Goal: Transaction & Acquisition: Purchase product/service

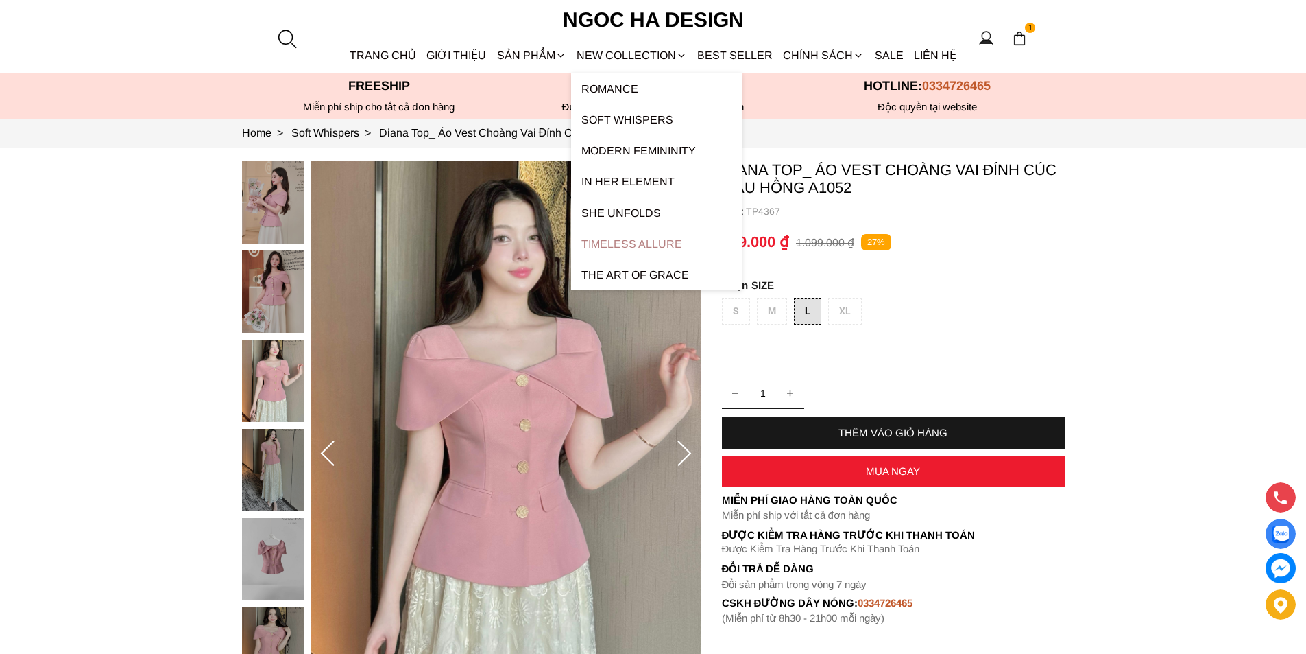
click at [636, 244] on link "Timeless Allure" at bounding box center [656, 243] width 171 height 31
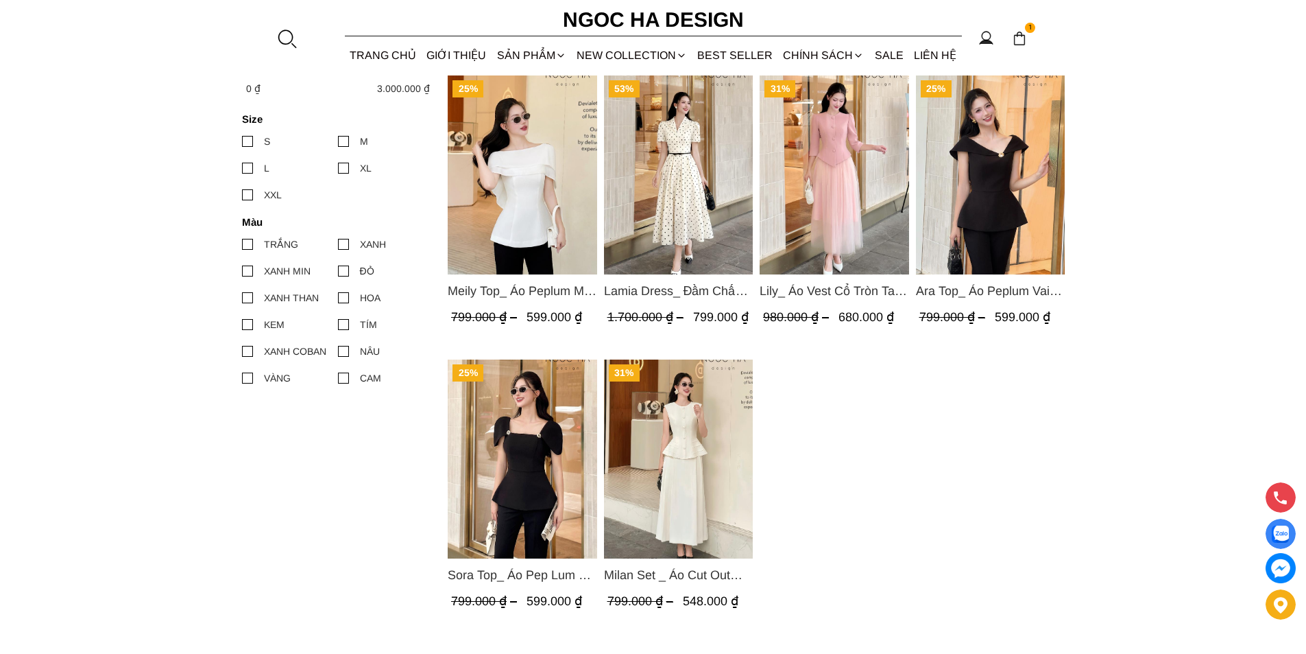
scroll to position [549, 0]
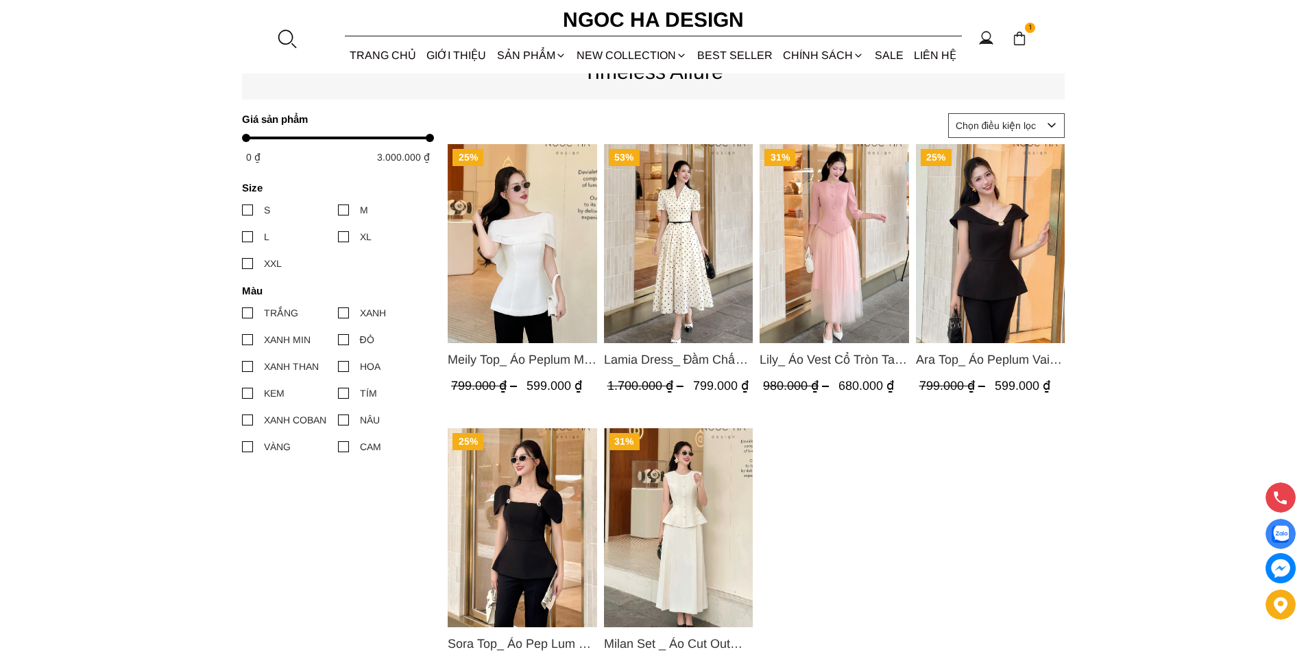
click at [516, 174] on img "Product image - Meily Top_ Áo Peplum Mix Choàng Vai Vải Tơ Màu Trắng A1086" at bounding box center [523, 243] width 150 height 199
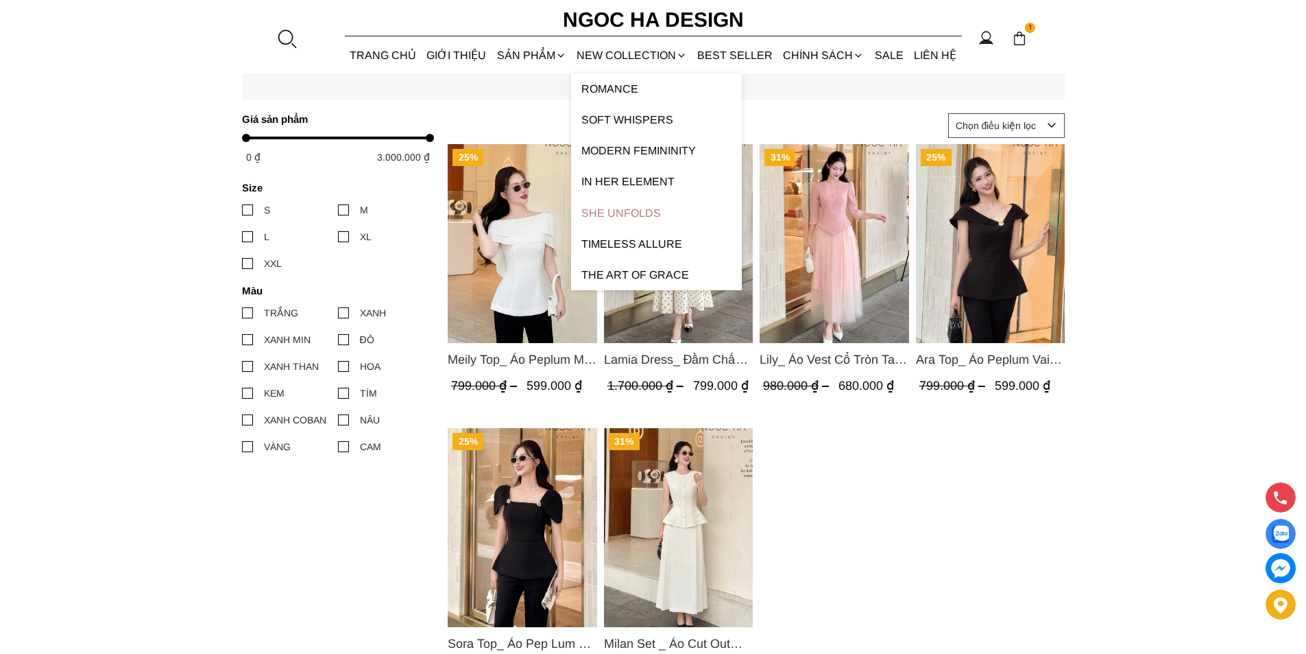
click at [630, 214] on link "SHE UNFOLDS" at bounding box center [656, 213] width 171 height 31
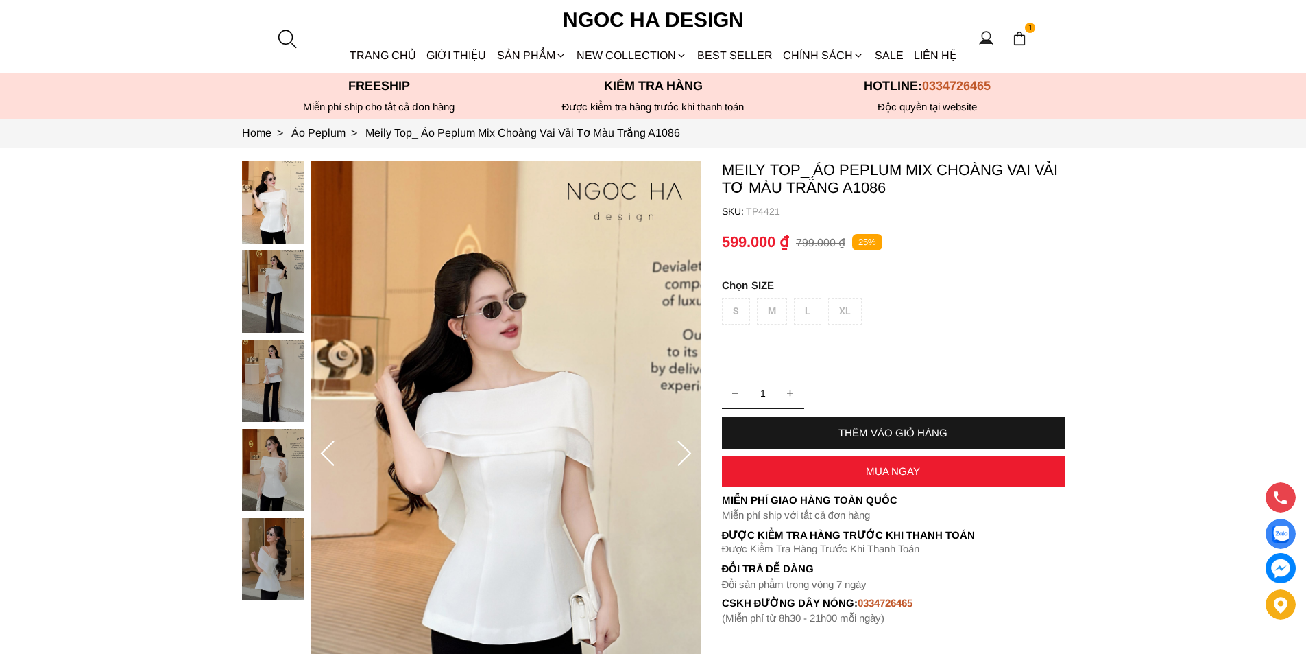
click at [743, 307] on div "S M L XL" at bounding box center [893, 315] width 343 height 34
click at [772, 310] on div "S M L XL" at bounding box center [893, 315] width 343 height 34
click at [879, 423] on div "THÊM VÀO GIỎ HÀNG" at bounding box center [893, 433] width 343 height 32
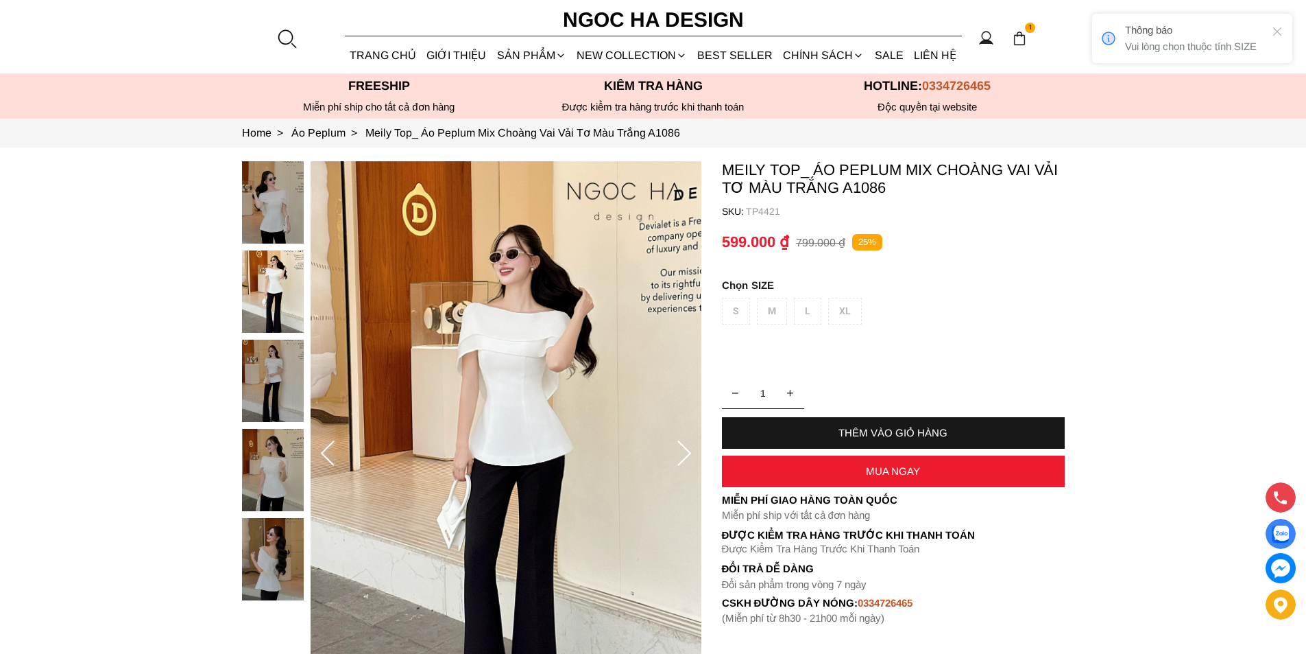
click at [736, 308] on div "S M L XL" at bounding box center [893, 315] width 343 height 34
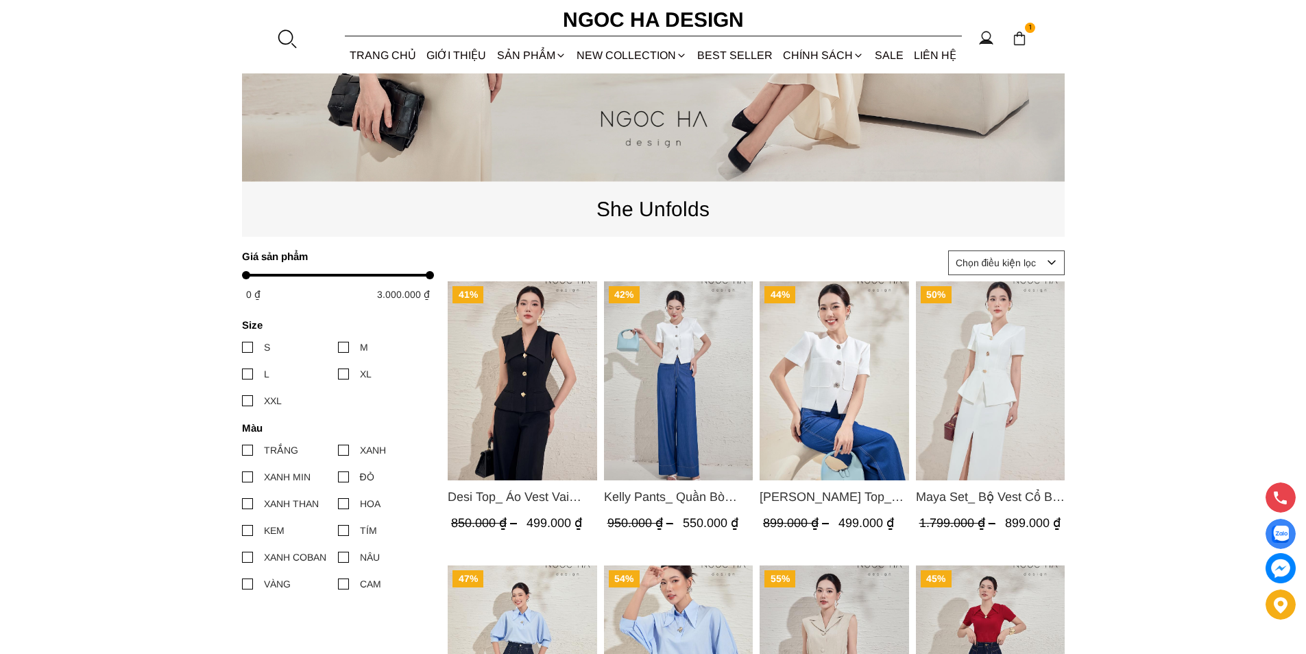
scroll to position [480, 0]
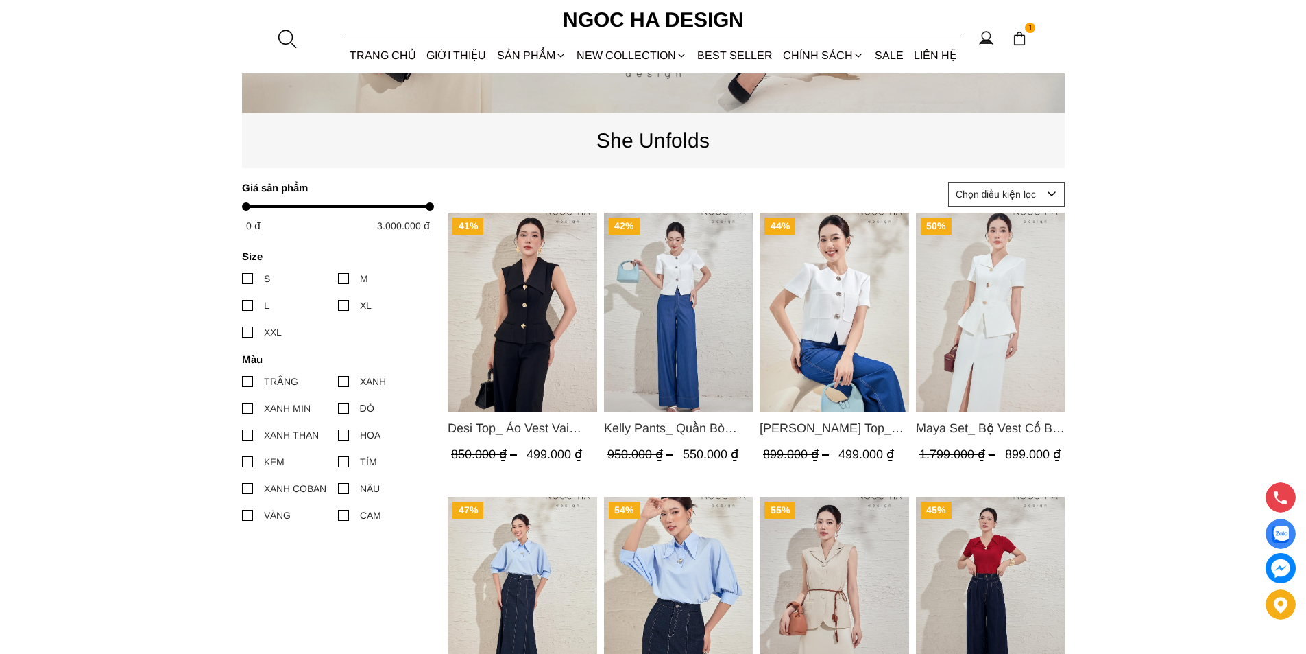
click at [724, 293] on img "Product image - Kelly Pants_ Quần Bò Suông Màu Xanh Q066" at bounding box center [678, 312] width 150 height 199
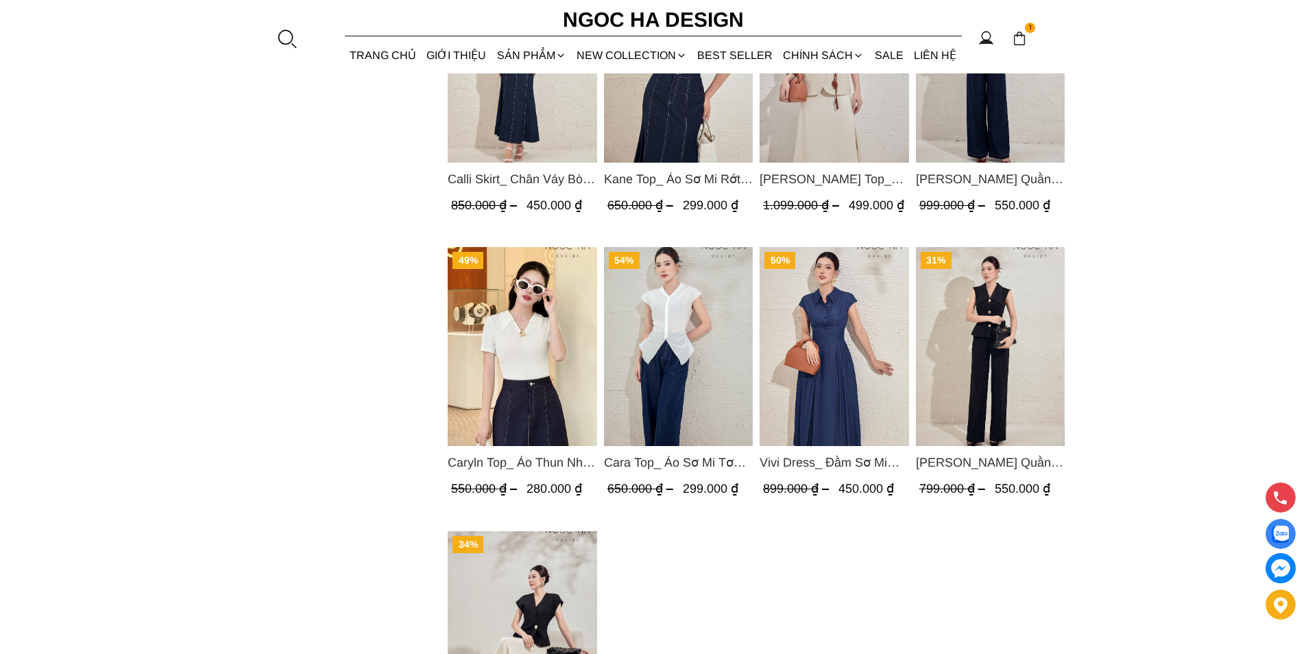
scroll to position [480, 0]
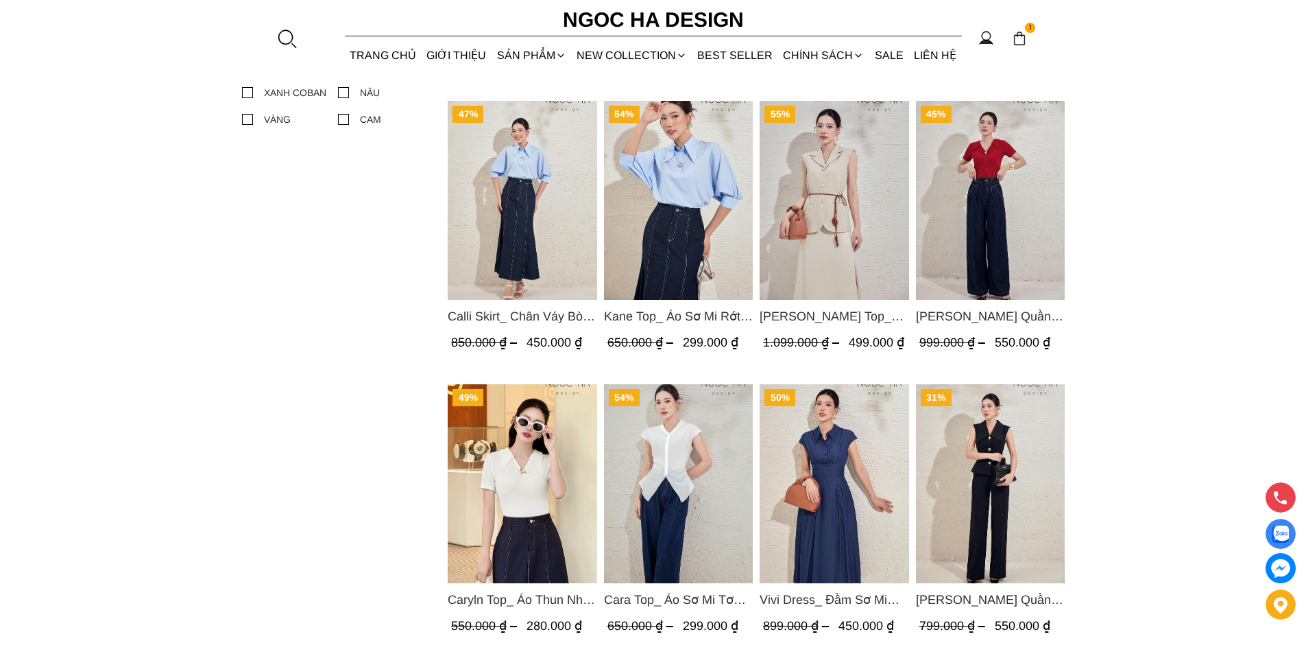
click at [549, 262] on img "Product image - Calli Skirt_ Chân Váy Bò Đuôi Cá May Chỉ Nổi CV137" at bounding box center [523, 200] width 150 height 199
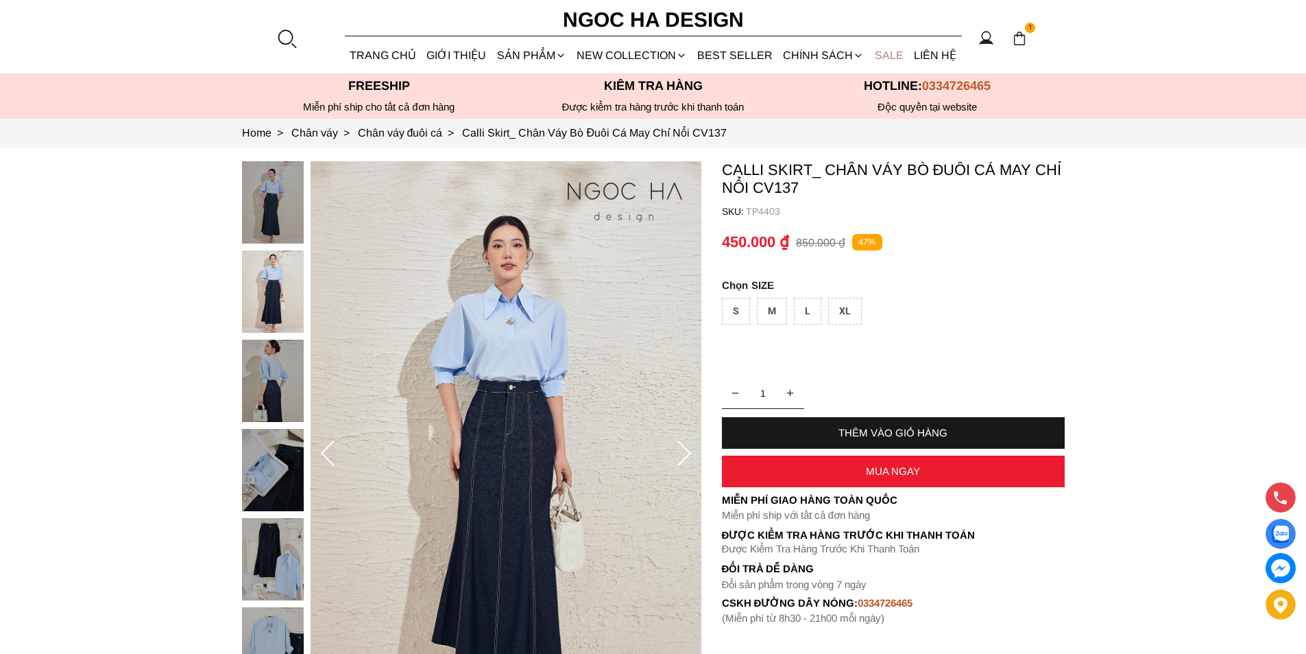
click at [876, 45] on link "SALE" at bounding box center [889, 55] width 39 height 36
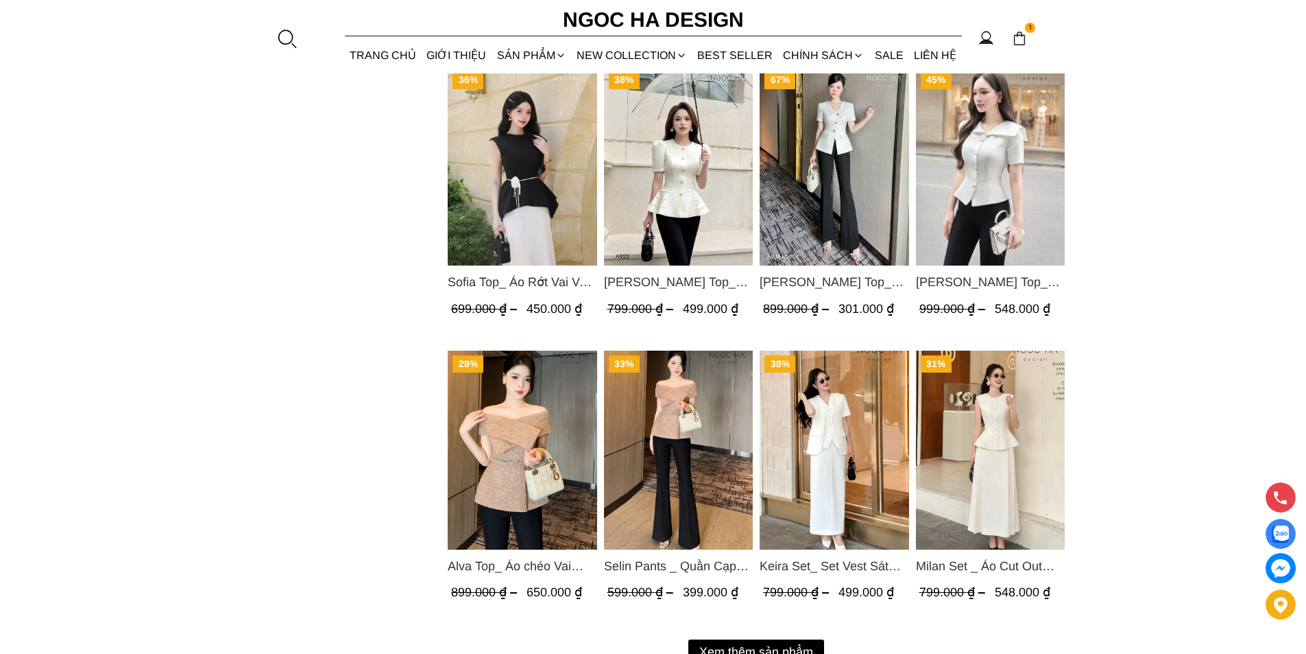
scroll to position [1800, 0]
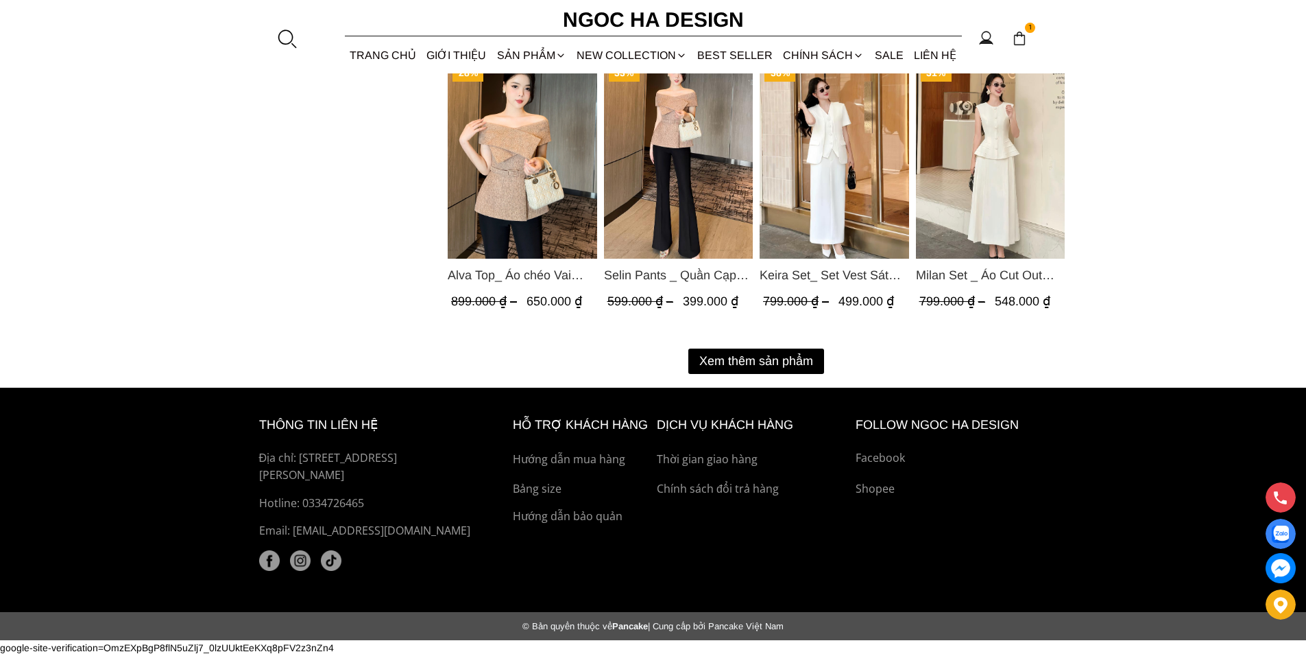
click at [758, 356] on button "Xem thêm sản phẩm" at bounding box center [757, 360] width 136 height 25
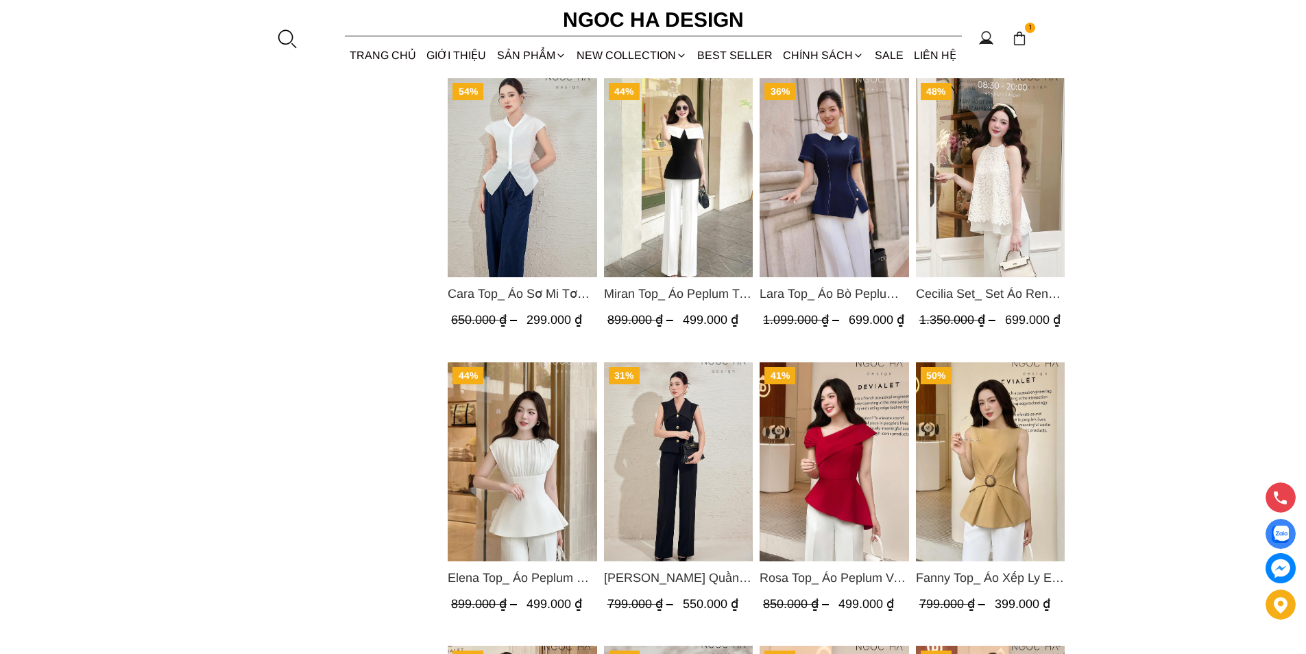
scroll to position [2622, 0]
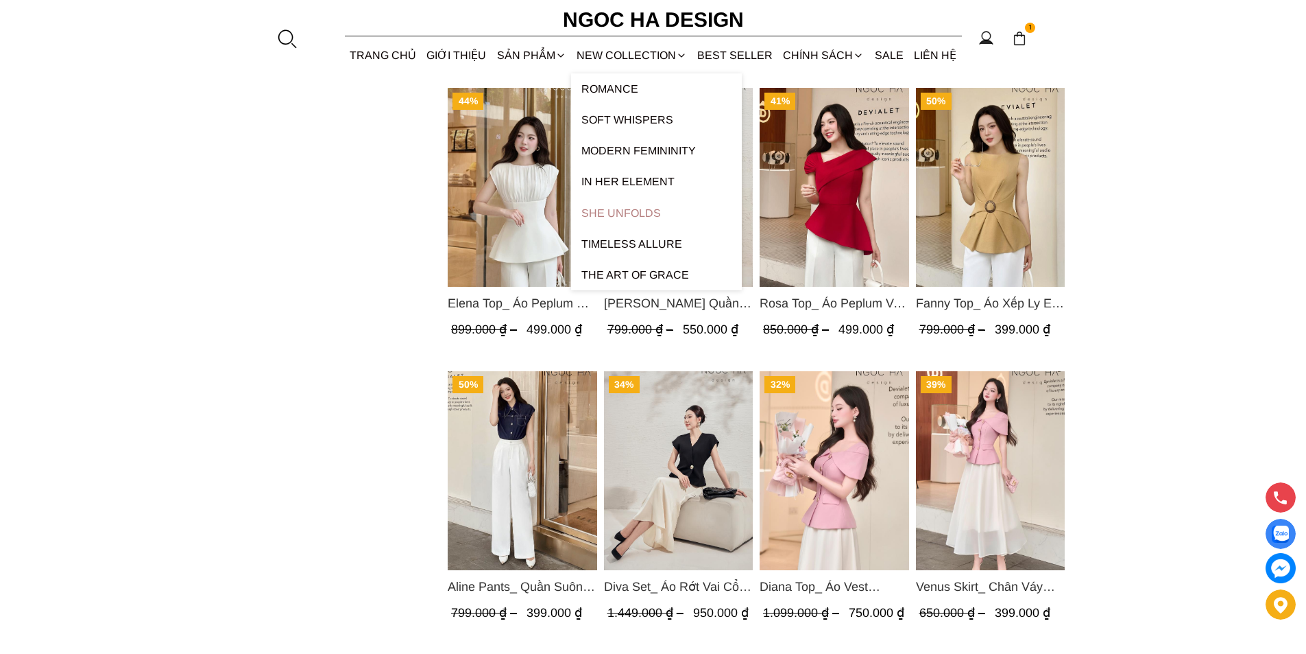
click at [628, 213] on link "SHE UNFOLDS" at bounding box center [656, 213] width 171 height 31
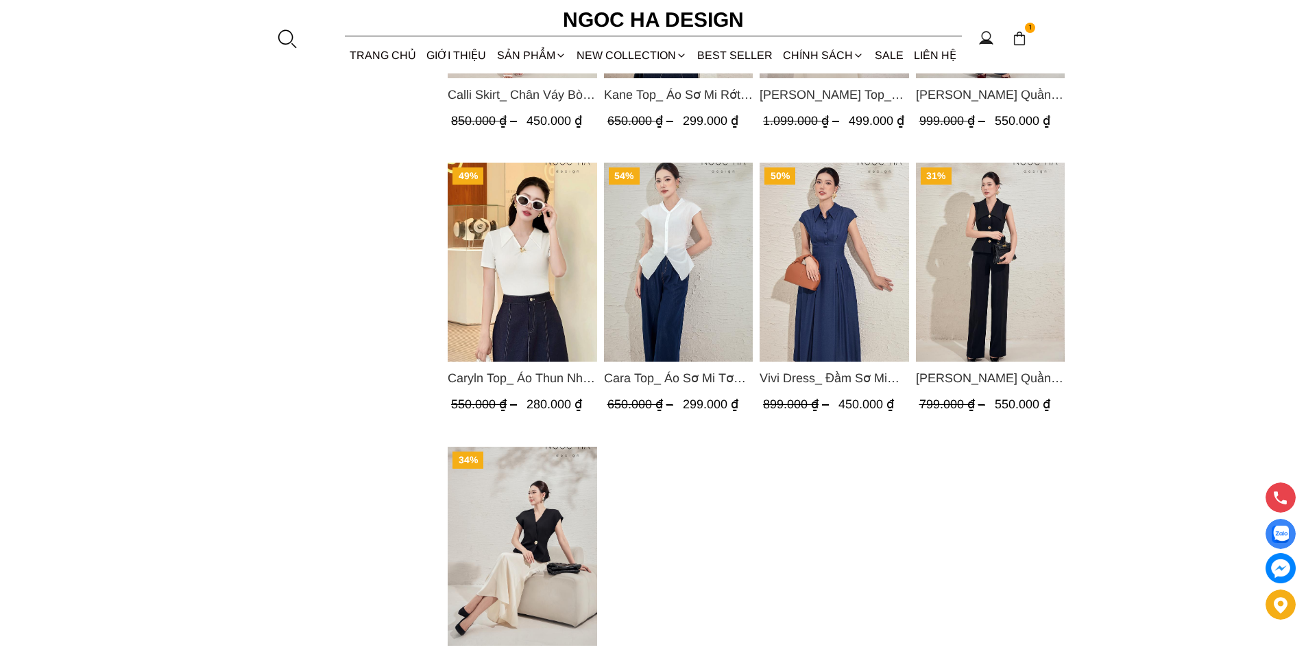
scroll to position [1166, 0]
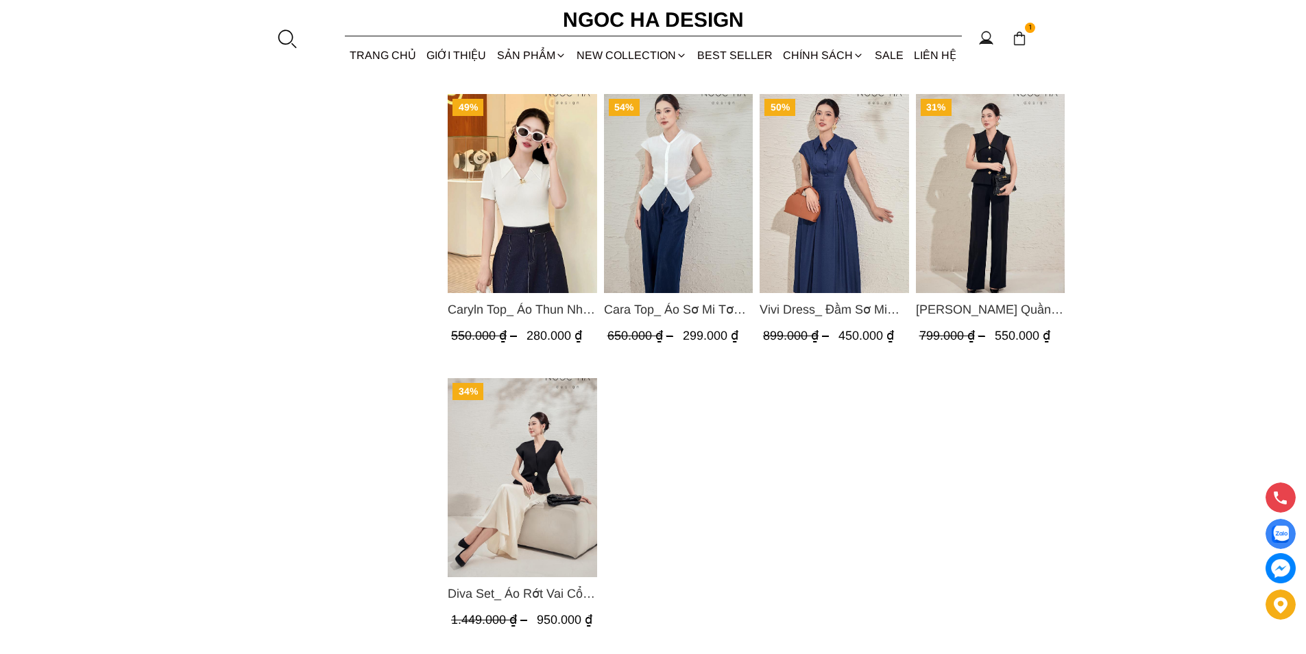
click at [857, 242] on img "Product image - Vivi Dress_ Đầm Sơ Mi Rớt Vai Bò Lụa Màu Xanh D1000" at bounding box center [835, 193] width 150 height 199
click at [907, 48] on link "SALE" at bounding box center [889, 55] width 39 height 36
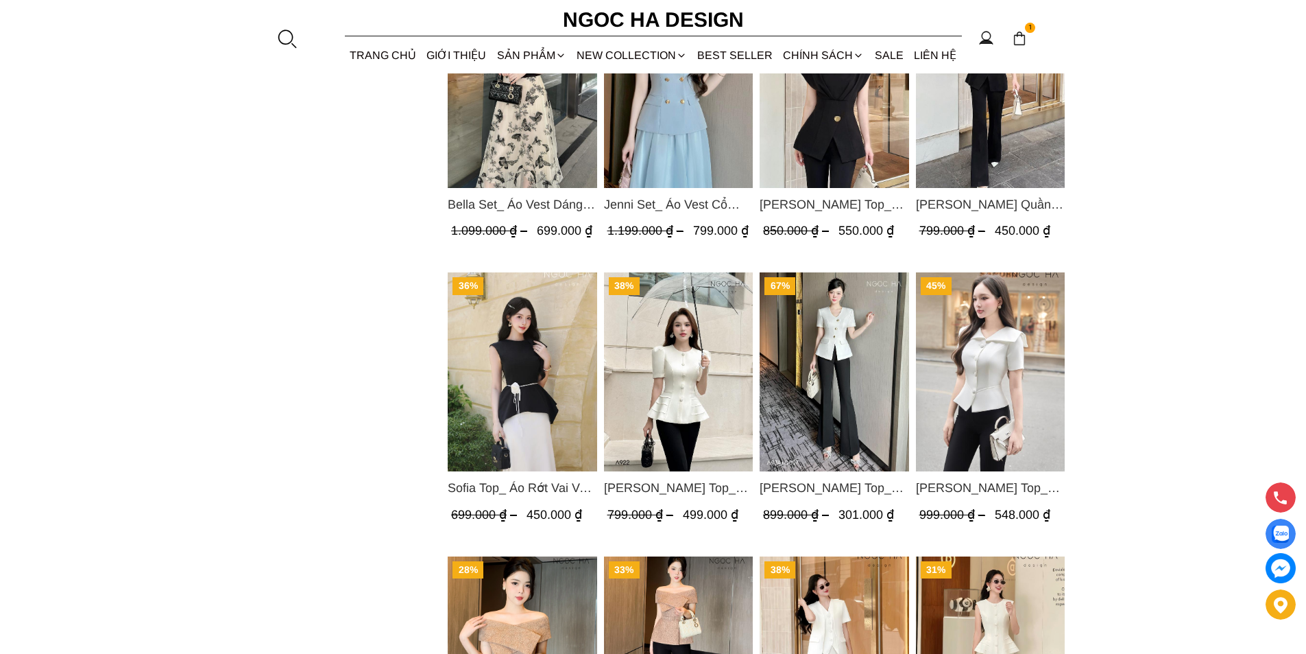
scroll to position [1714, 0]
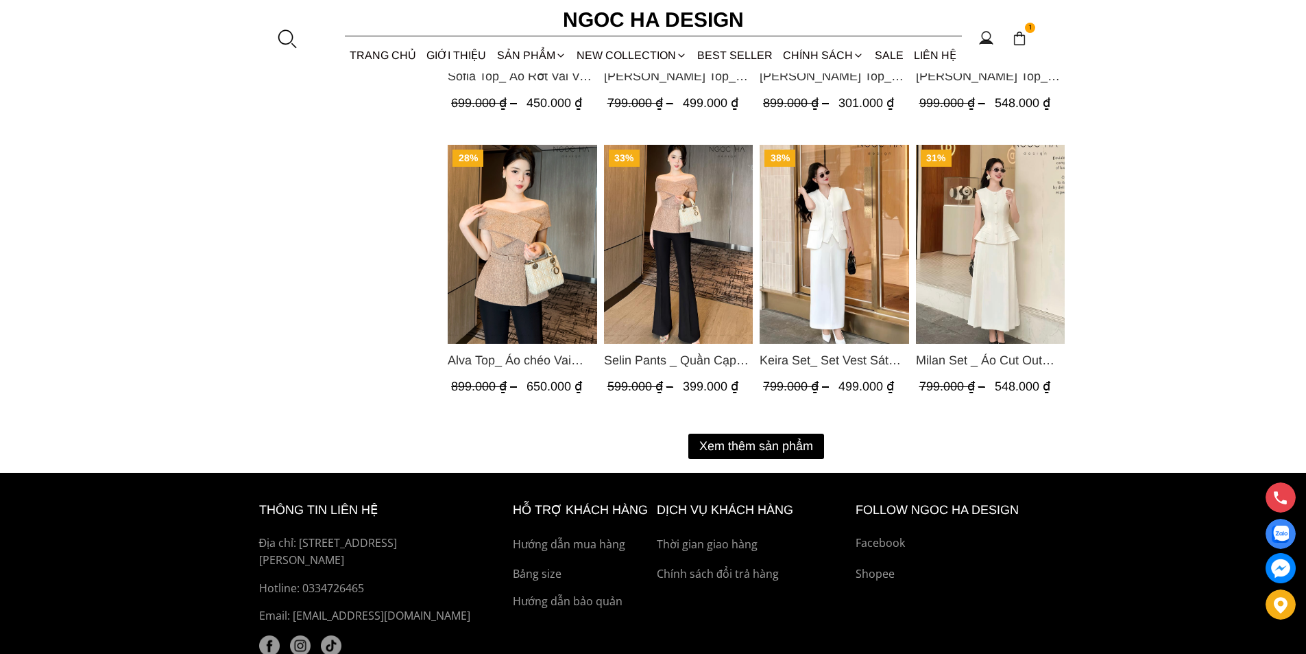
click at [764, 448] on button "Xem thêm sản phẩm" at bounding box center [757, 445] width 136 height 25
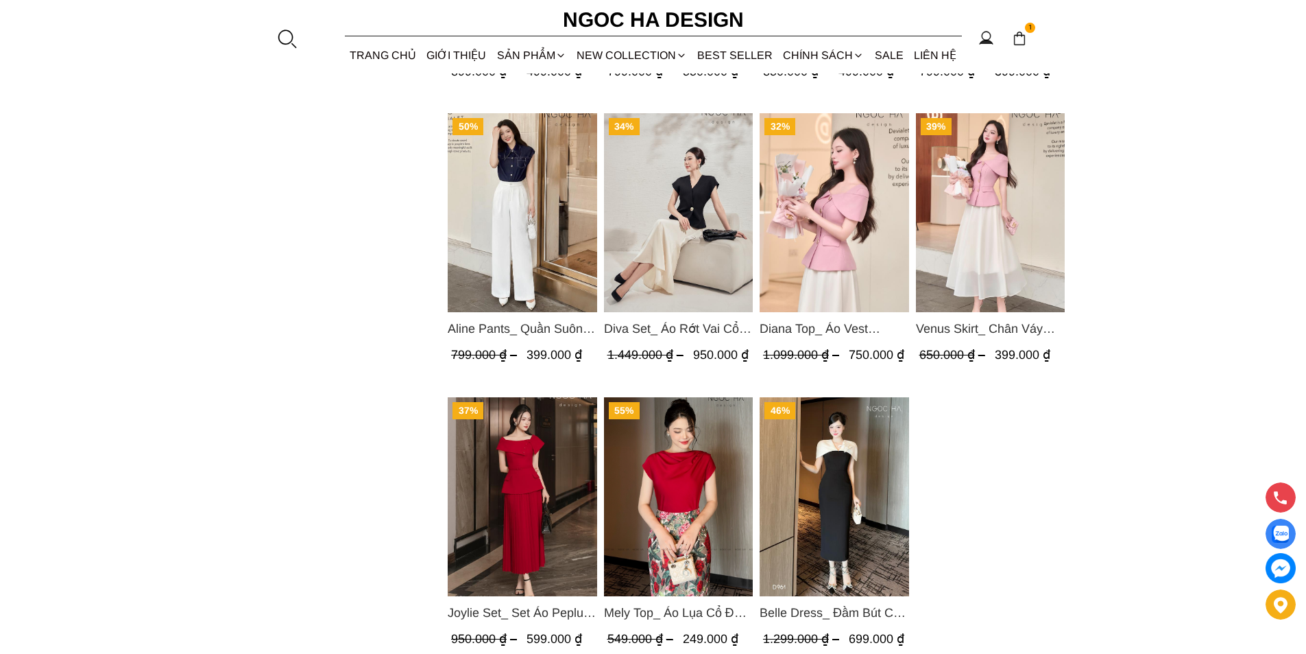
scroll to position [3192, 0]
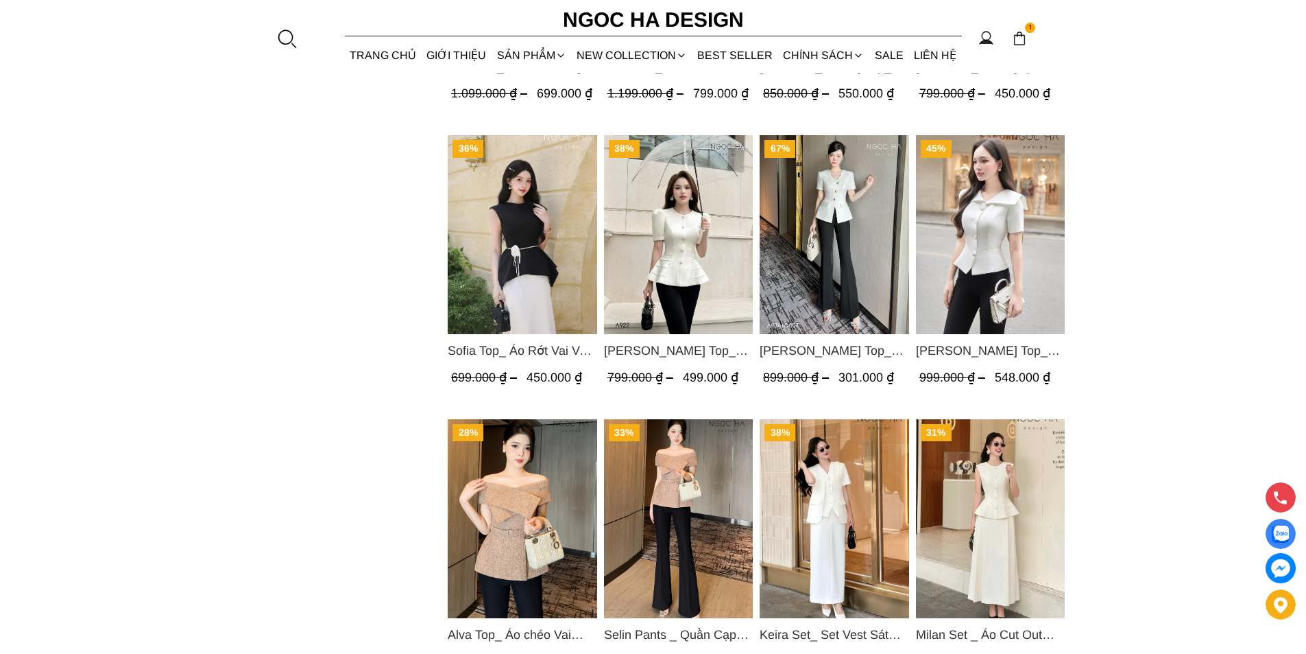
scroll to position [1800, 0]
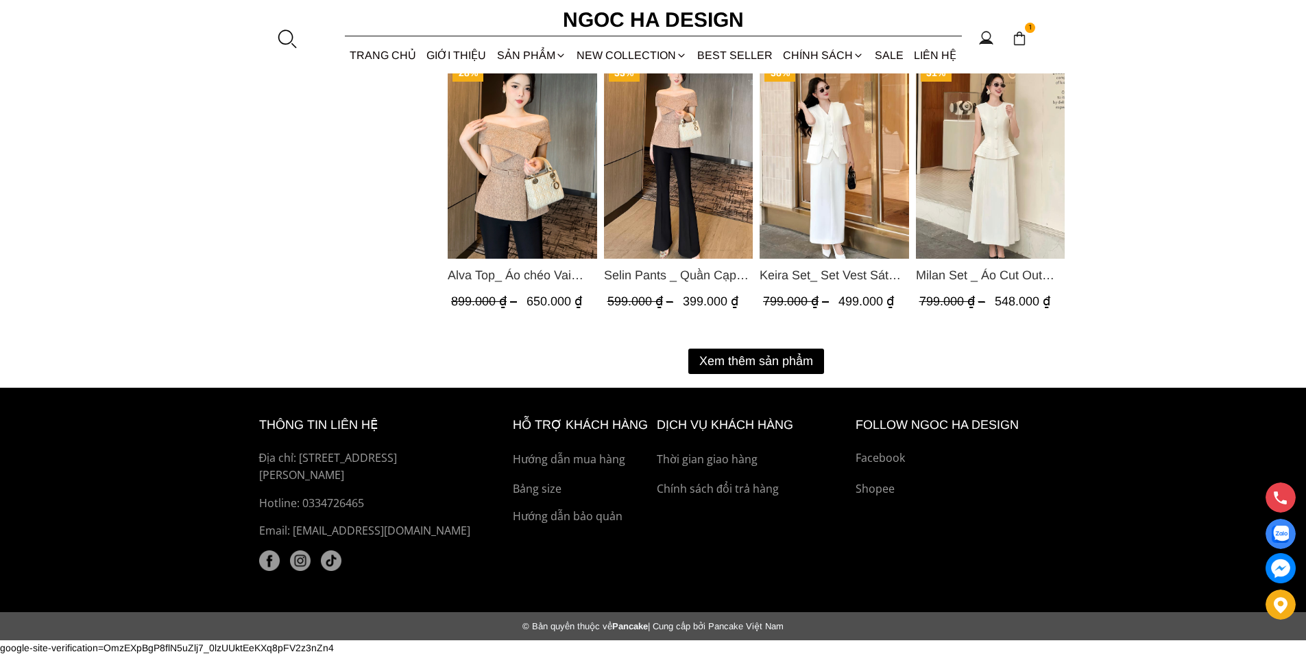
click at [744, 366] on button "Xem thêm sản phẩm" at bounding box center [757, 360] width 136 height 25
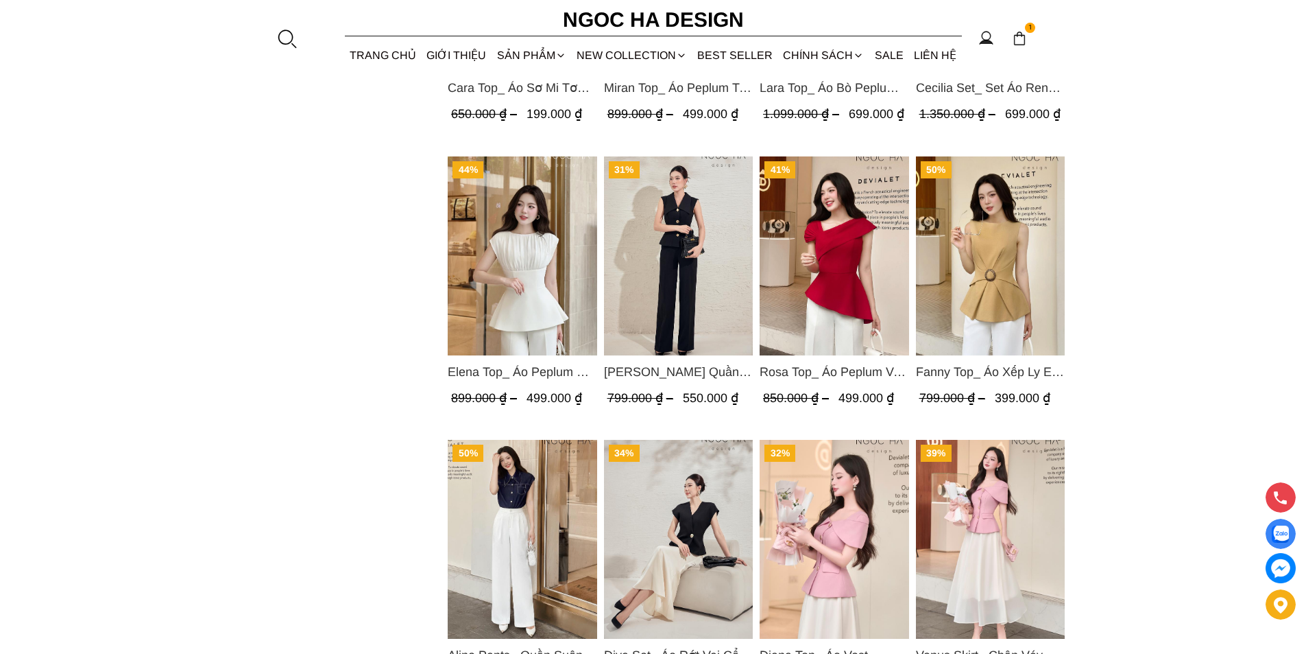
scroll to position [2897, 0]
